Goal: Task Accomplishment & Management: Complete application form

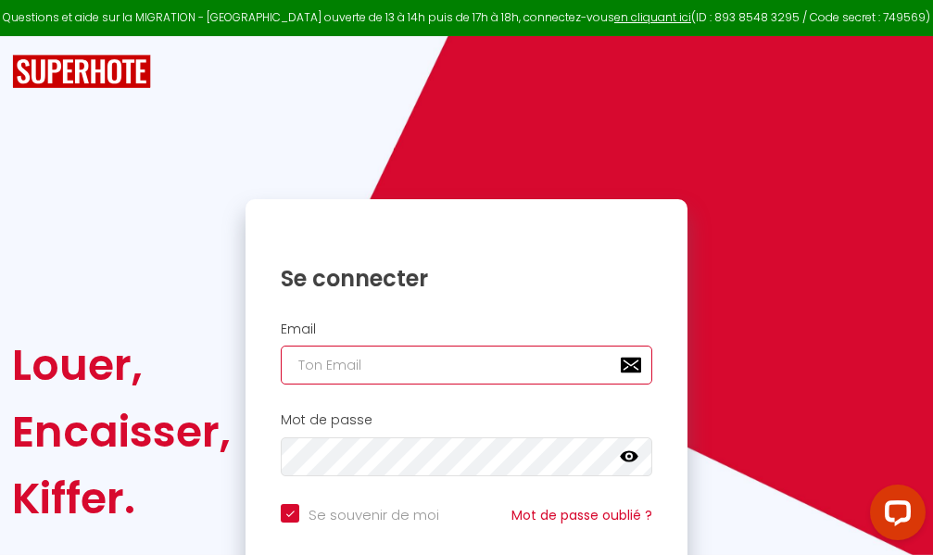
click at [440, 360] on input "email" at bounding box center [467, 365] width 372 height 39
type input "m"
checkbox input "true"
type input "ma"
checkbox input "true"
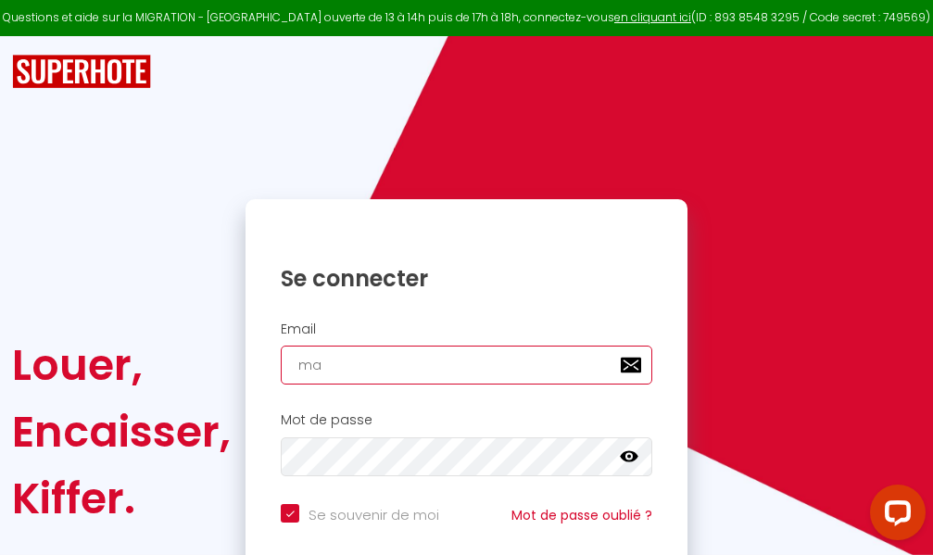
type input "mar"
checkbox input "true"
type input "marc"
checkbox input "true"
type input "marcd"
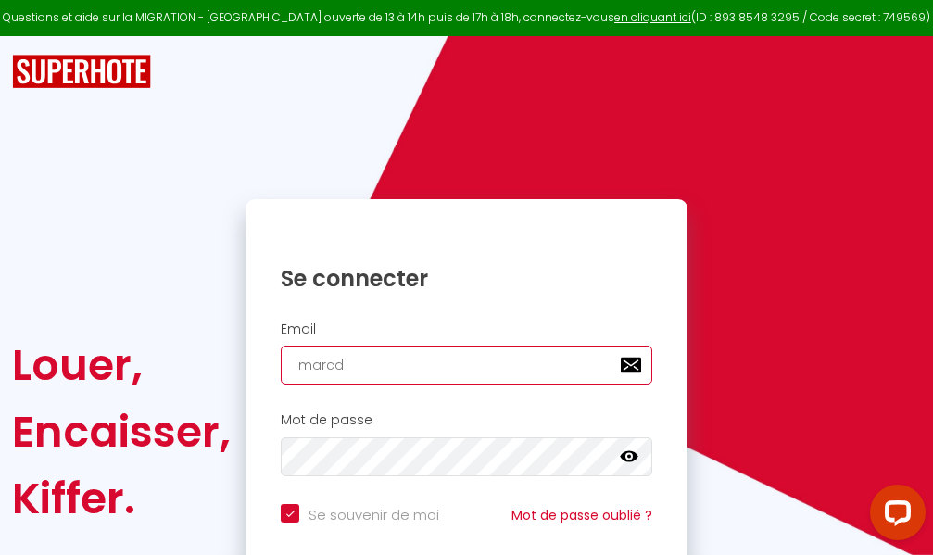
checkbox input "true"
type input "marcdp"
checkbox input "true"
type input "marcdpo"
checkbox input "true"
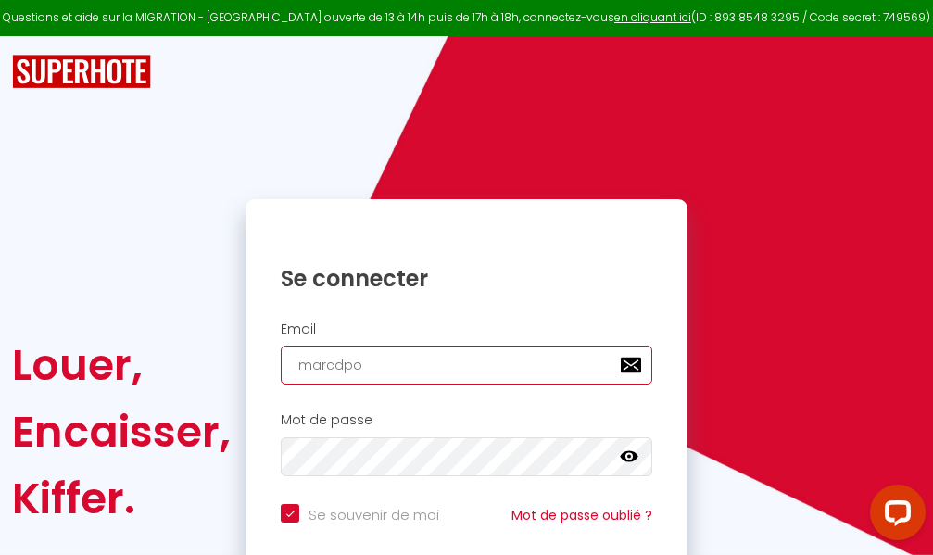
type input "marcdpoz"
checkbox input "true"
type input "marcdpoz."
checkbox input "true"
type input "marcdpoz.l"
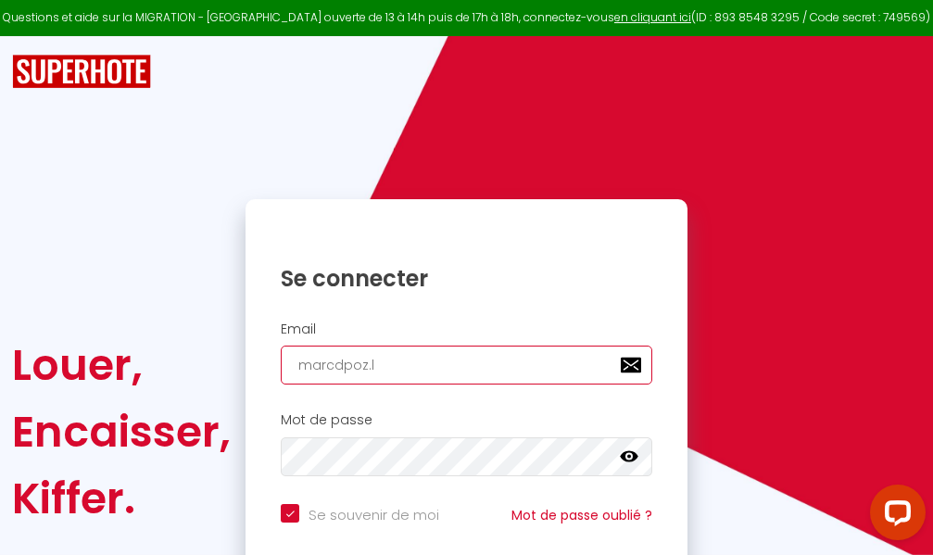
checkbox input "true"
type input "marcdpoz.lo"
checkbox input "true"
type input "marcdpoz.loc"
checkbox input "true"
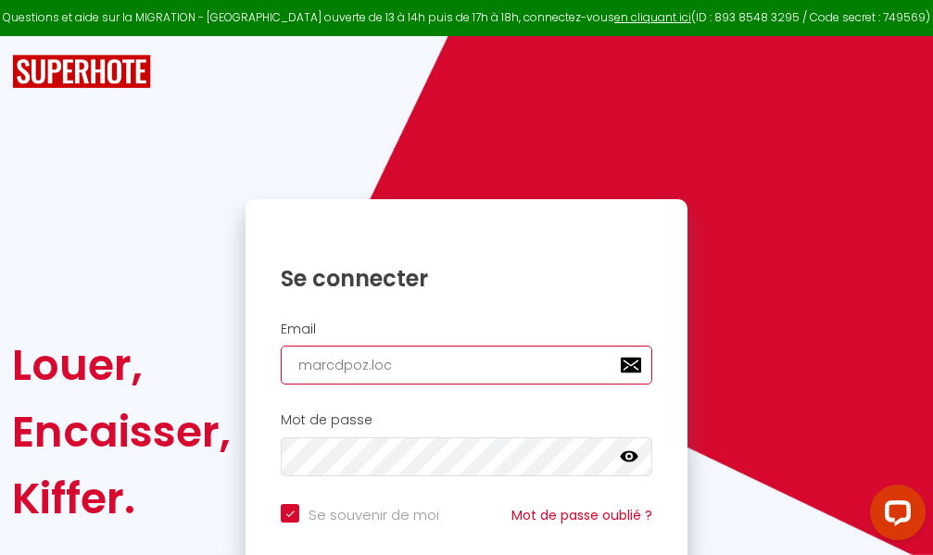
type input "marcdpoz.loca"
checkbox input "true"
type input "marcdpoz.locat"
checkbox input "true"
type input "marcdpoz.locati"
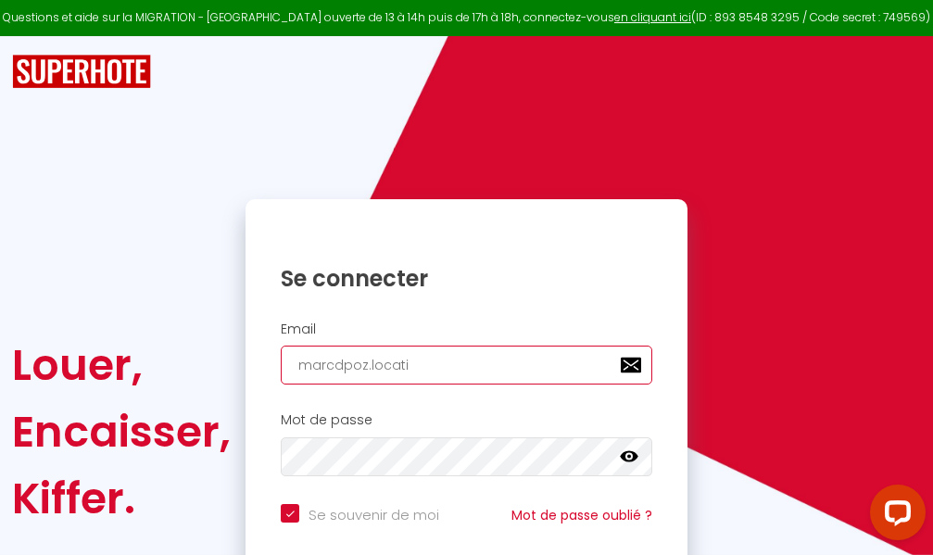
checkbox input "true"
type input "marcdpoz.locatio"
checkbox input "true"
type input "marcdpoz.location"
checkbox input "true"
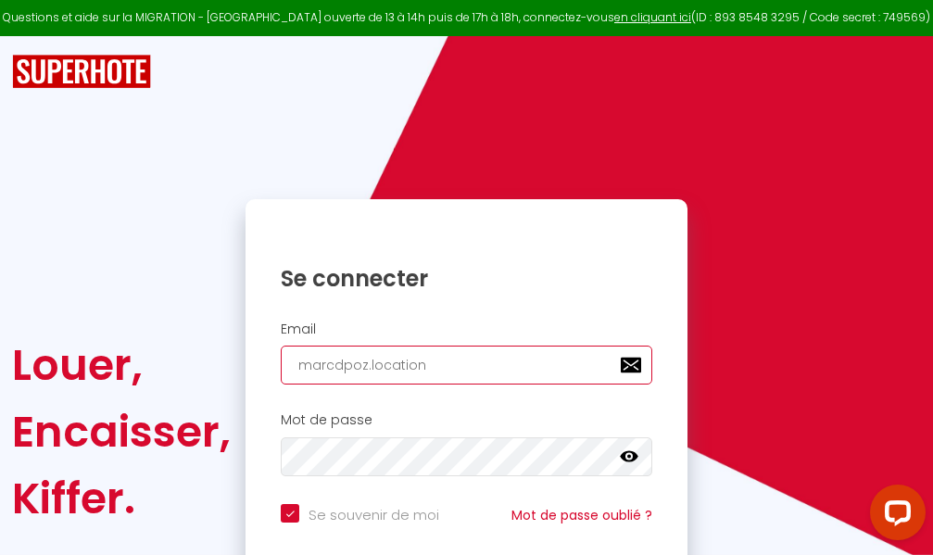
type input "marcdpoz.location@"
checkbox input "true"
type input "marcdpoz.location@g"
checkbox input "true"
type input "marcdpoz.location@gm"
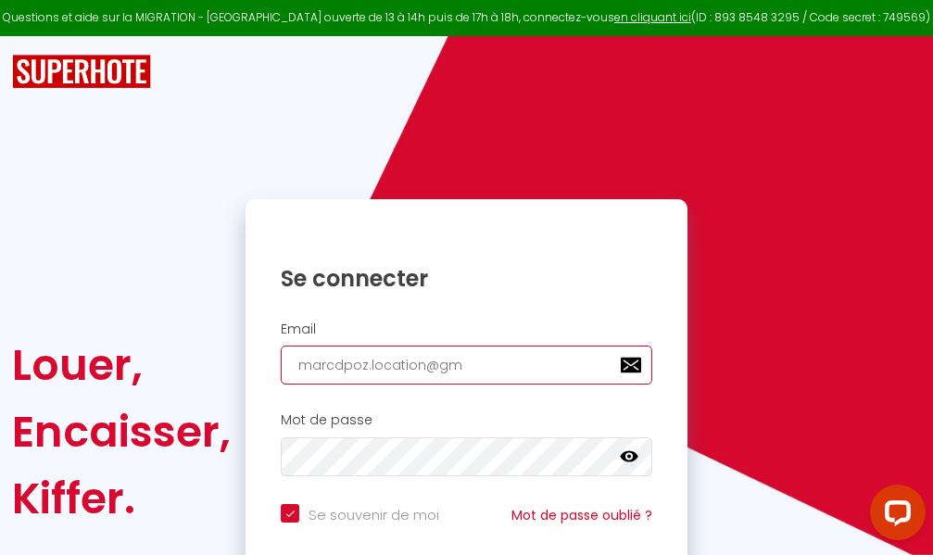
checkbox input "true"
type input "marcdpoz.location@gma"
checkbox input "true"
type input "marcdpoz.location@gmai"
checkbox input "true"
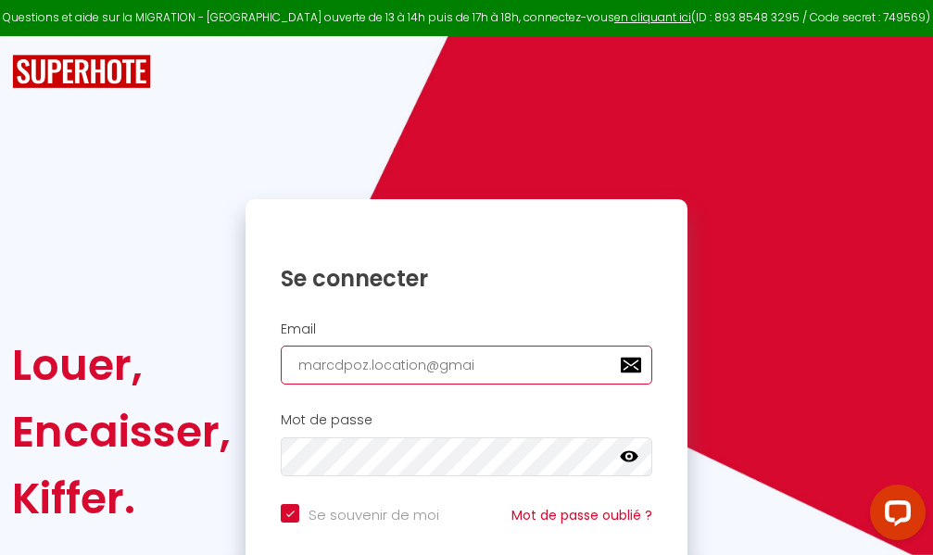
type input "[EMAIL_ADDRESS]"
checkbox input "true"
type input "[EMAIL_ADDRESS]."
checkbox input "true"
type input "marcdpoz.location@gmail.c"
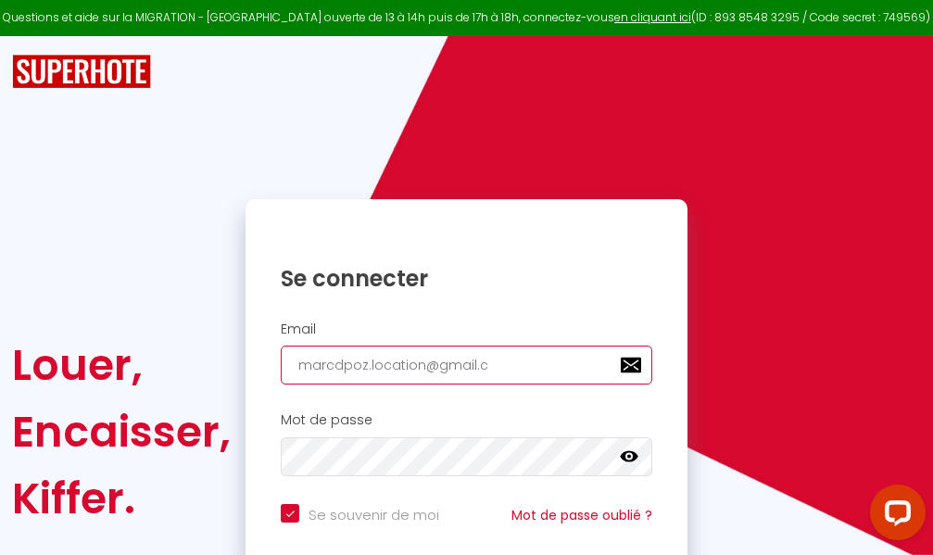
checkbox input "true"
type input "[EMAIL_ADDRESS][DOMAIN_NAME]"
checkbox input "true"
type input "[EMAIL_ADDRESS][DOMAIN_NAME]"
checkbox input "true"
